Goal: Use online tool/utility: Utilize a website feature to perform a specific function

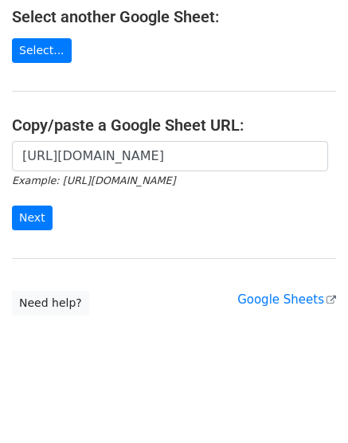
scroll to position [0, 362]
type input "[URL][DOMAIN_NAME]"
click at [12, 205] on input "Next" at bounding box center [32, 217] width 41 height 25
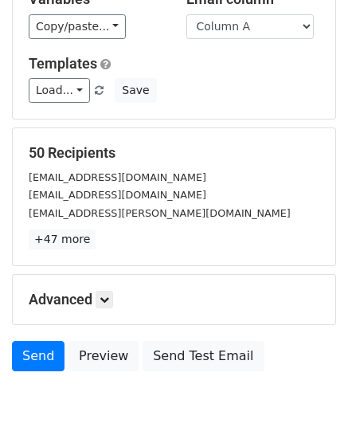
scroll to position [112, 0]
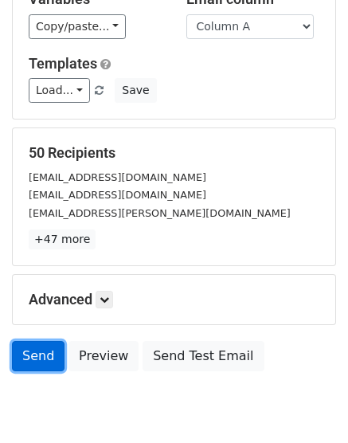
click at [36, 358] on link "Send" at bounding box center [38, 356] width 53 height 30
